Goal: Check status: Check status

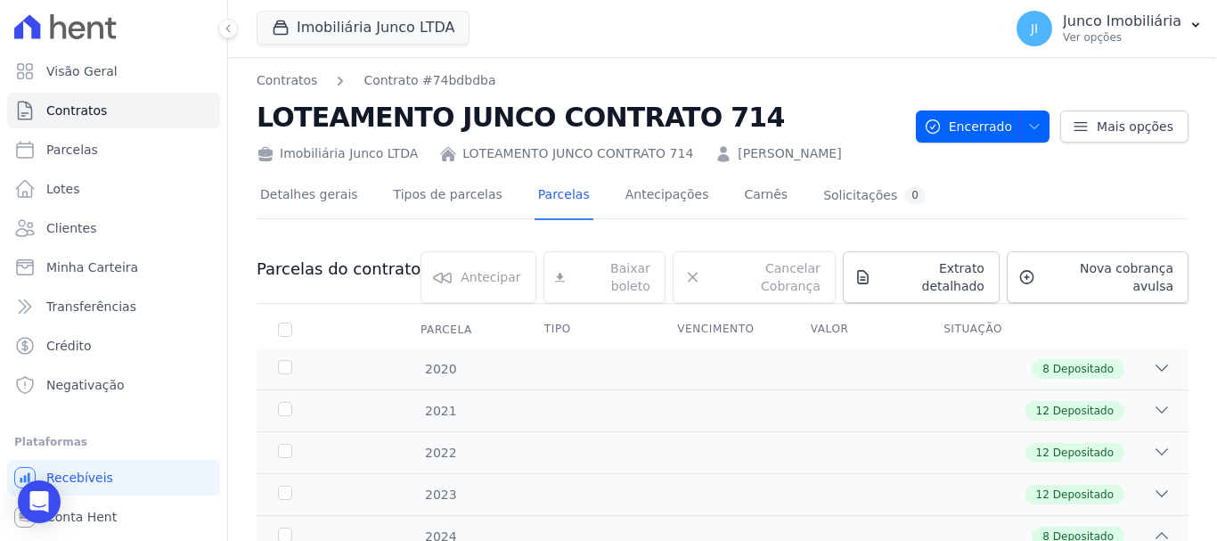
scroll to position [462, 0]
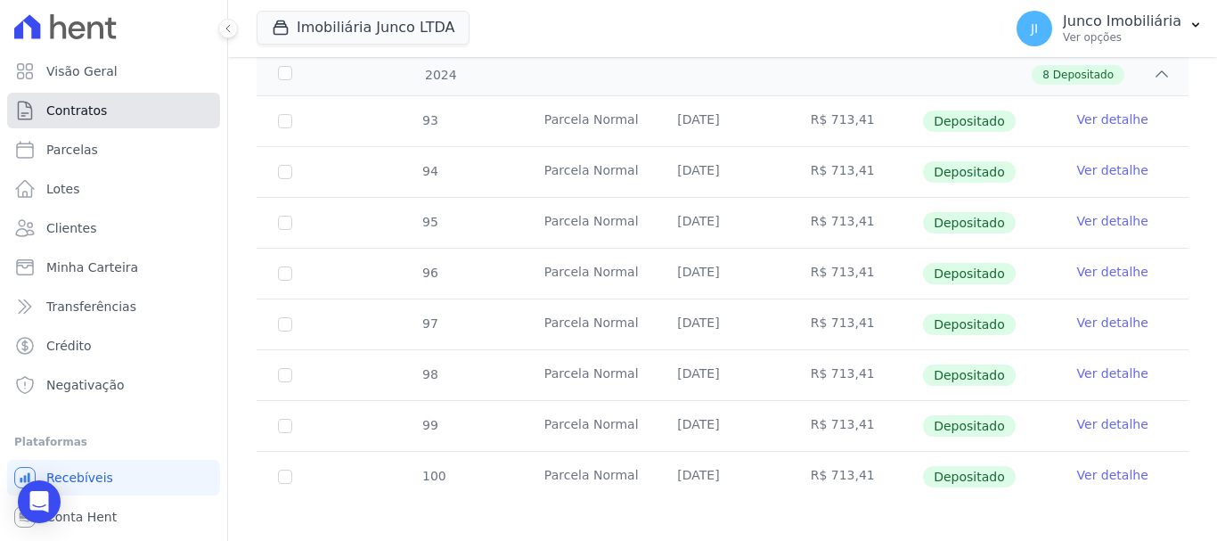
click at [121, 109] on link "Contratos" at bounding box center [113, 111] width 213 height 36
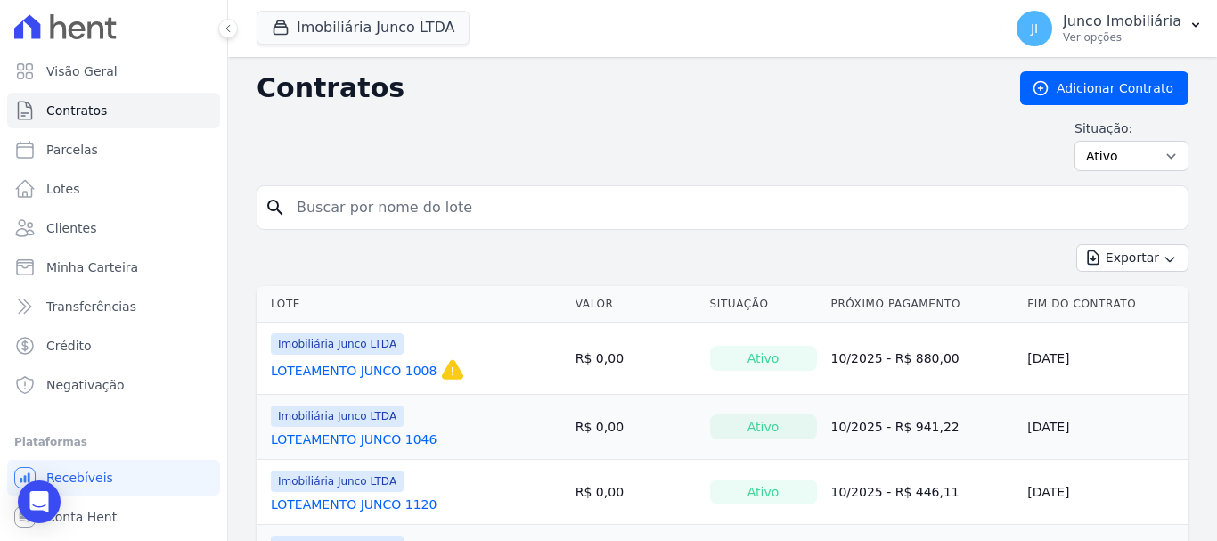
click at [465, 206] on input "search" at bounding box center [733, 208] width 895 height 36
type input "949"
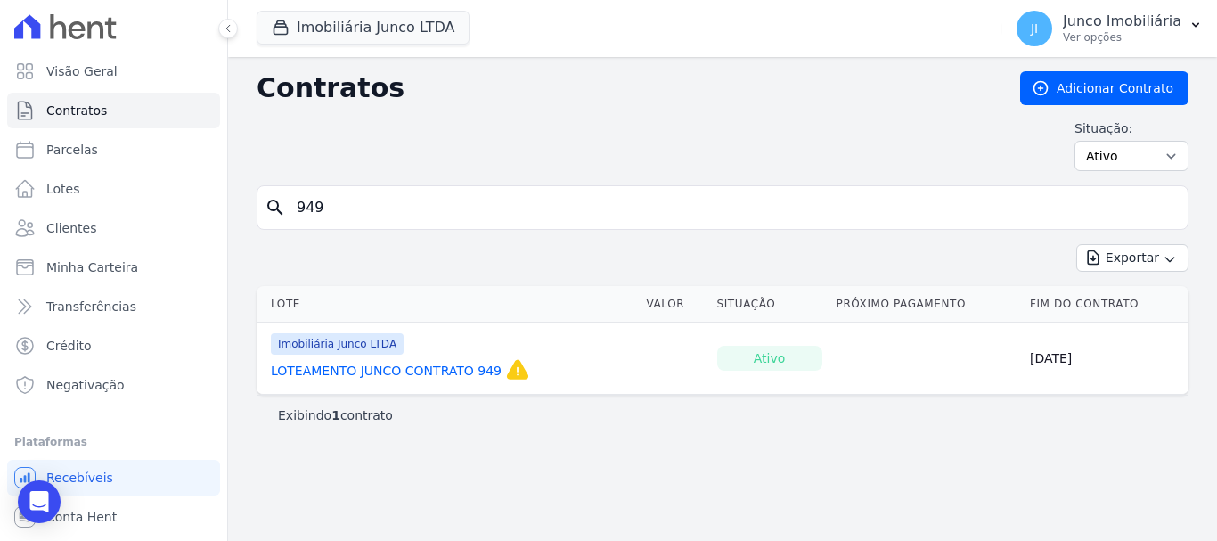
click at [417, 378] on link "LOTEAMENTO JUNCO CONTRATO 949" at bounding box center [386, 371] width 231 height 18
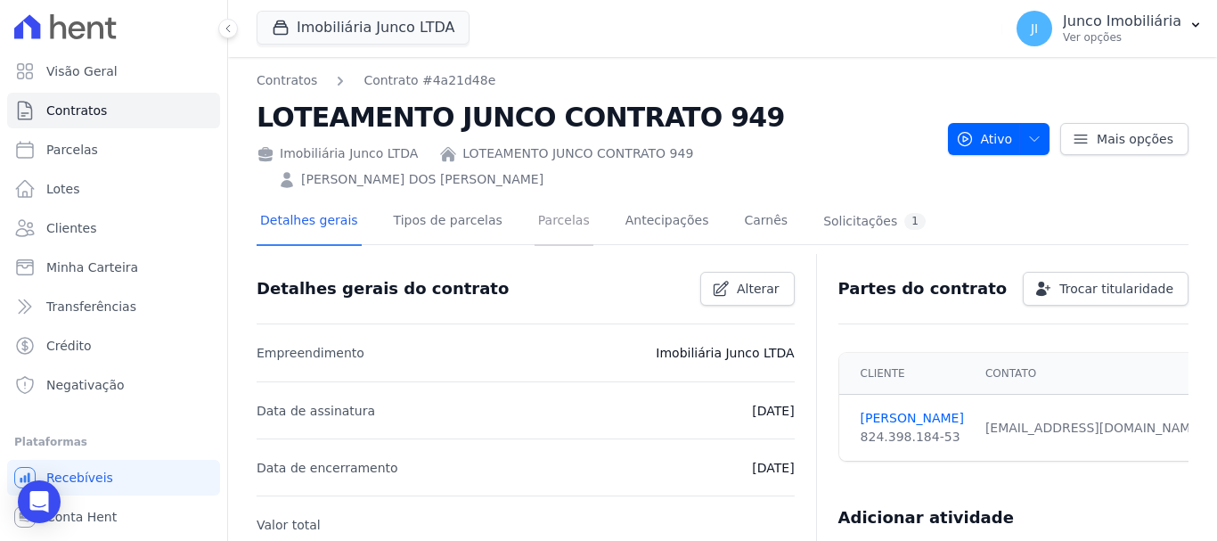
click at [537, 199] on link "Parcelas" at bounding box center [564, 222] width 59 height 47
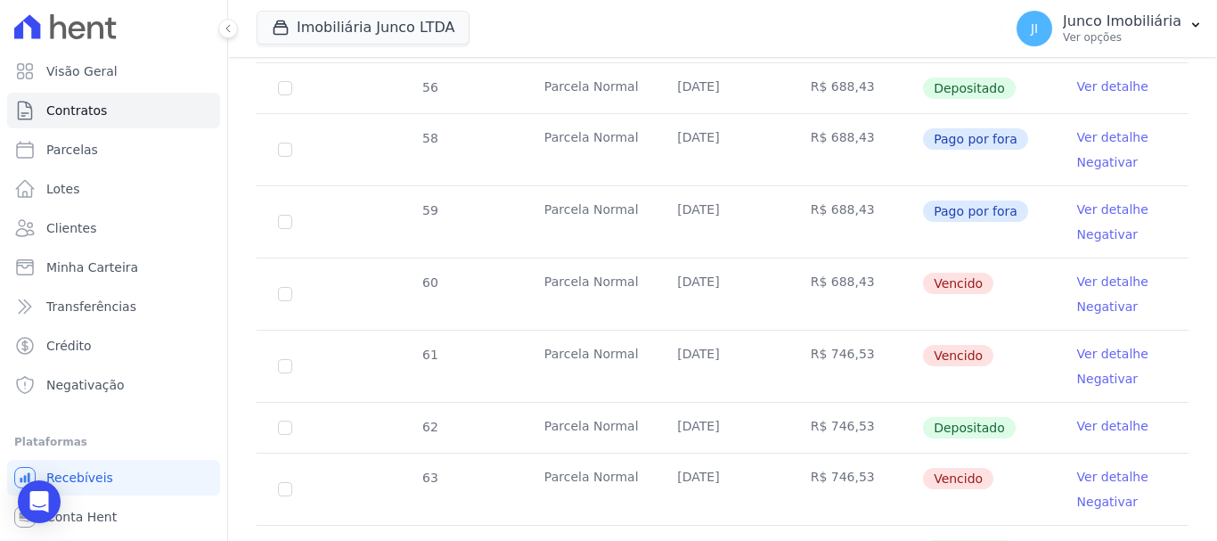
scroll to position [886, 0]
